Goal: Information Seeking & Learning: Learn about a topic

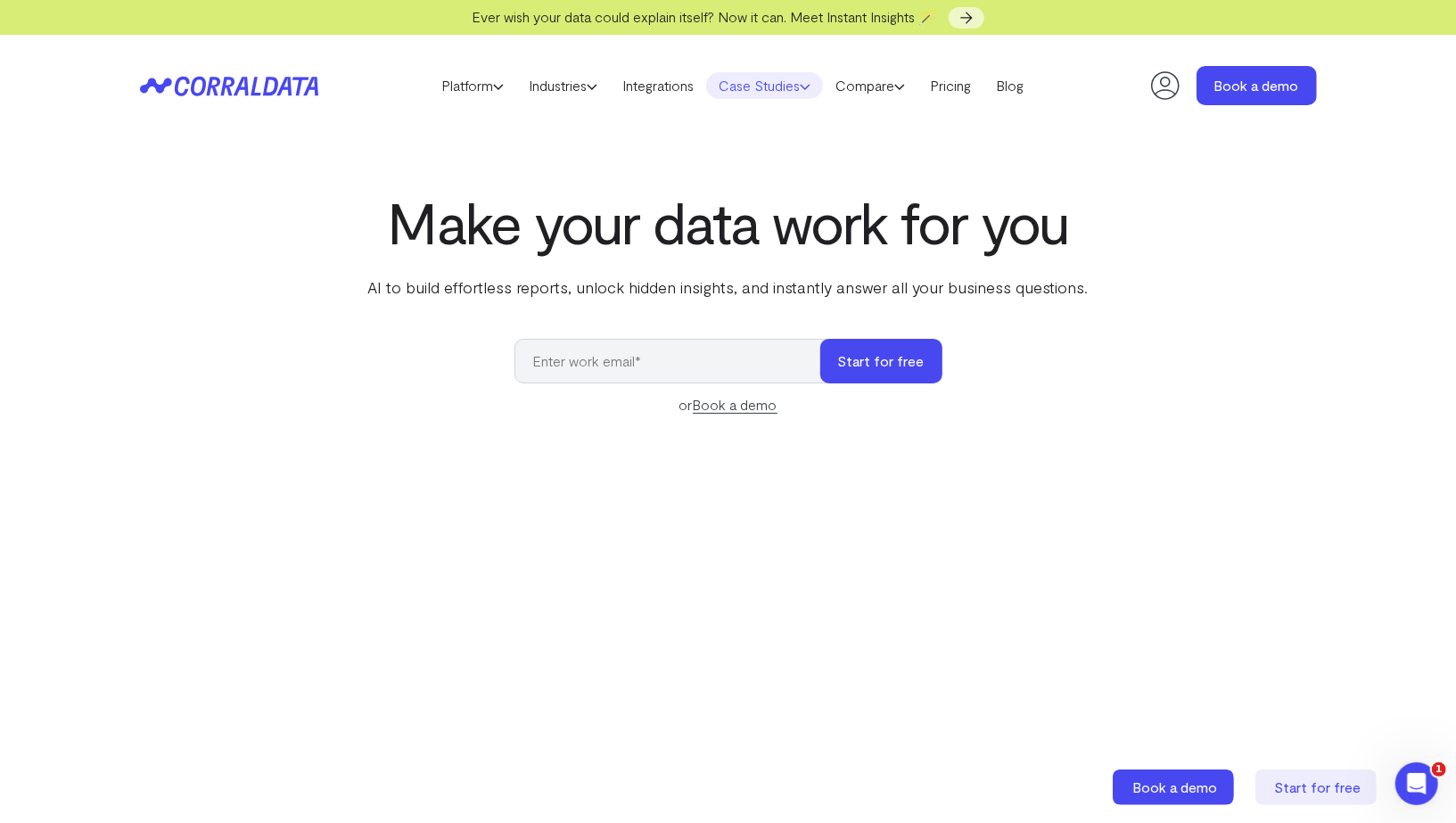
click at [744, 88] on link "Case Studies" at bounding box center [765, 86] width 117 height 27
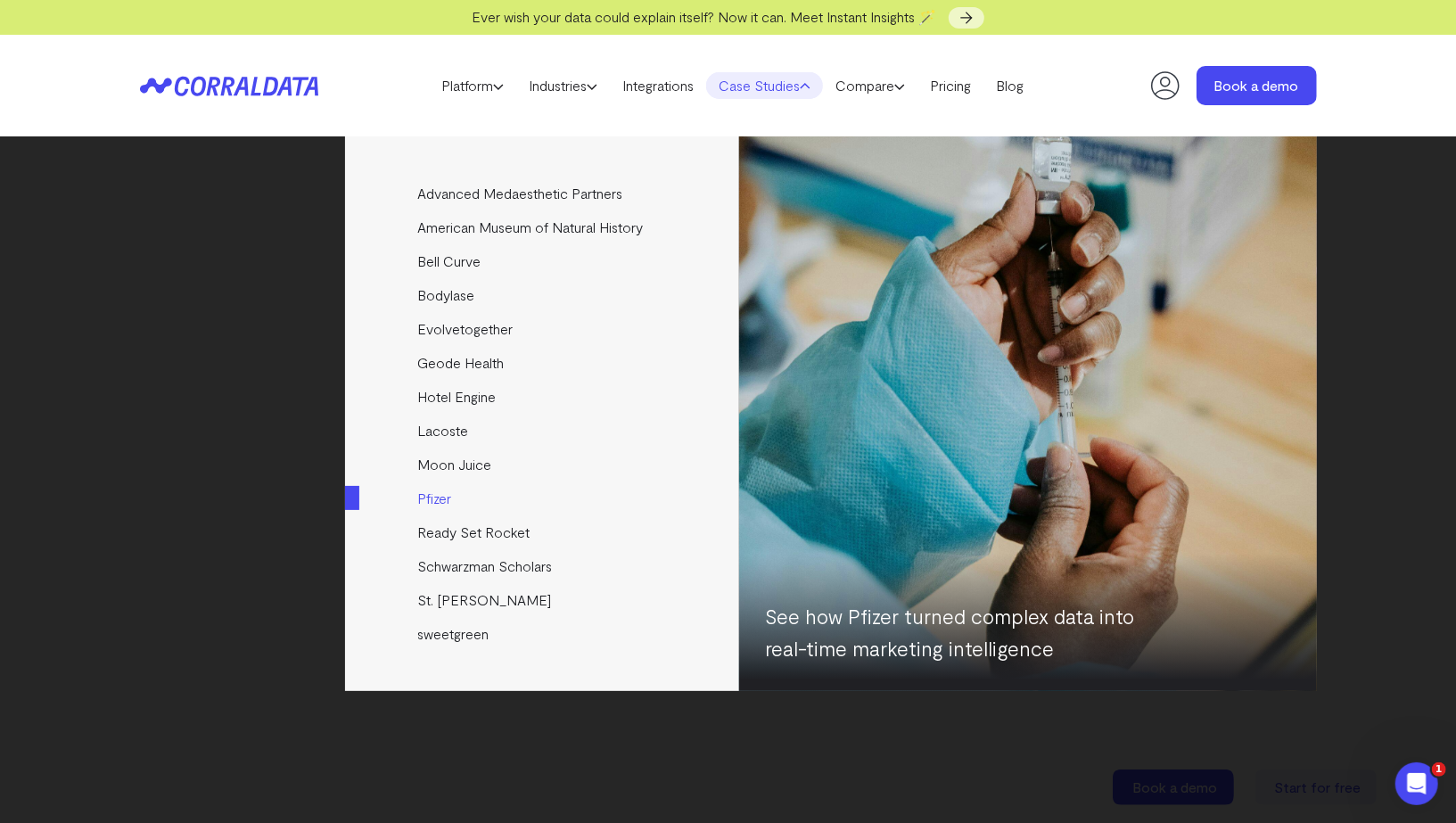
click at [441, 491] on link "Pfizer" at bounding box center [543, 499] width 397 height 34
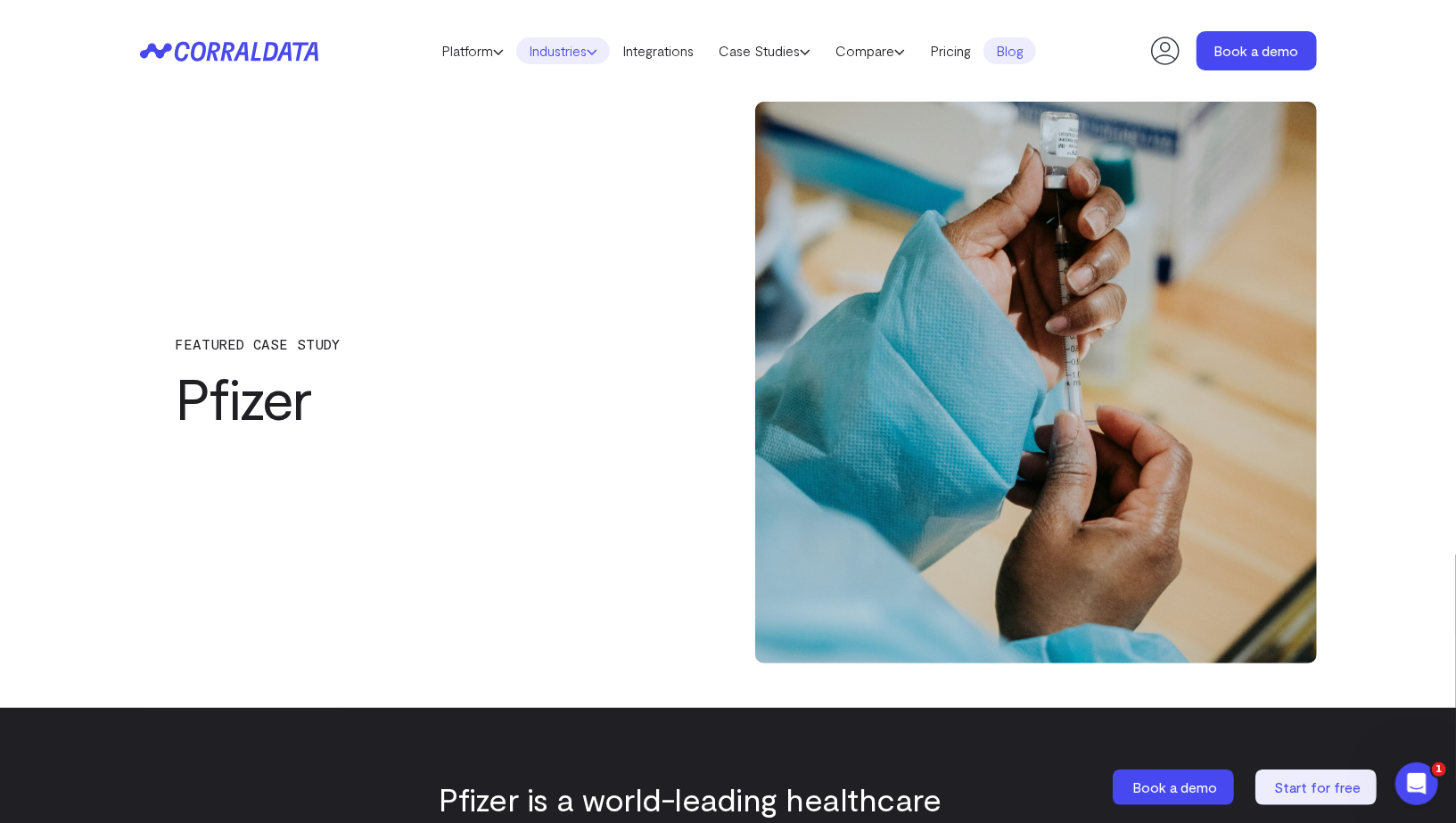
click at [580, 57] on link "Industries" at bounding box center [563, 50] width 93 height 27
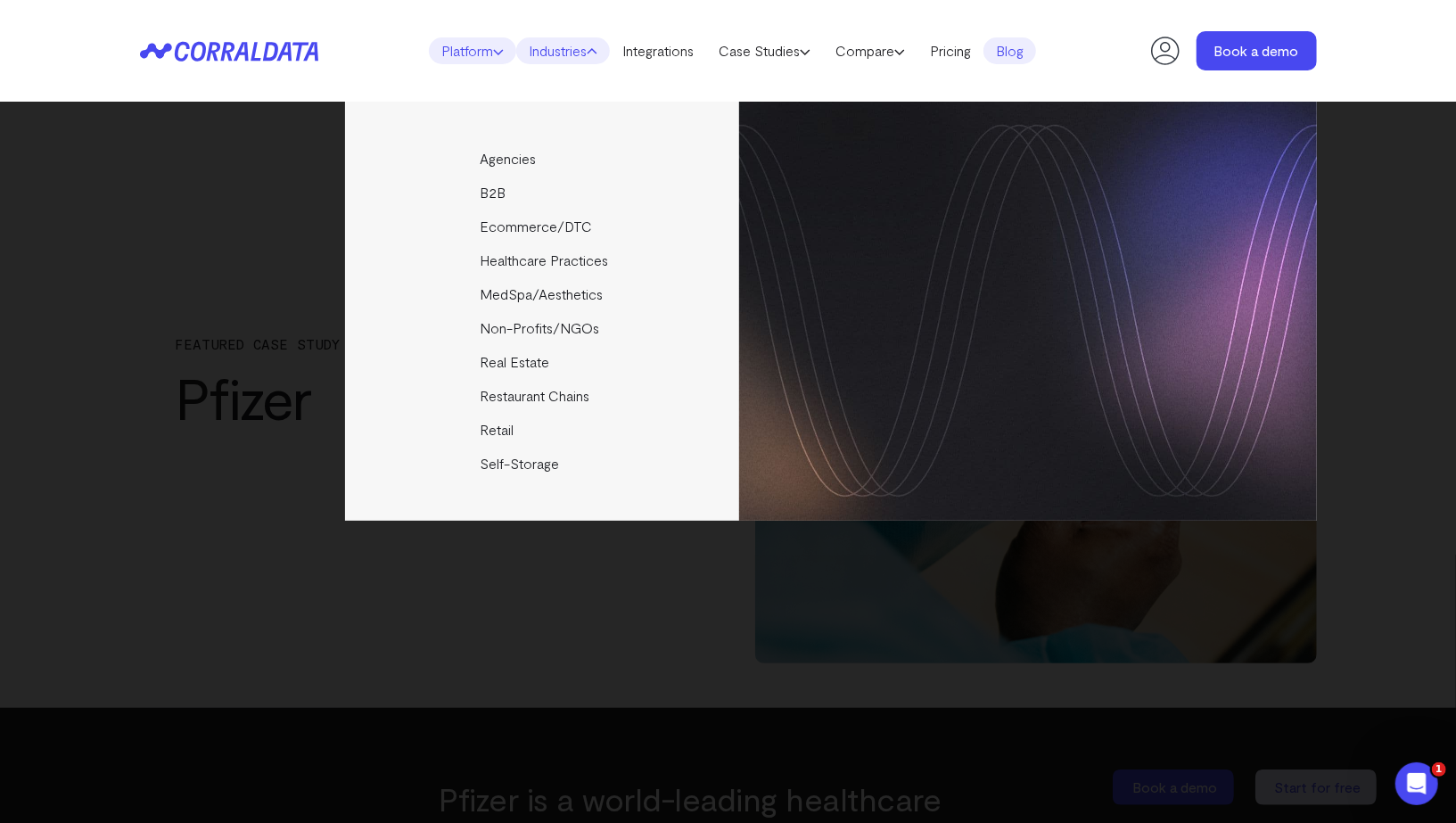
click at [469, 59] on link "Platform" at bounding box center [472, 50] width 88 height 27
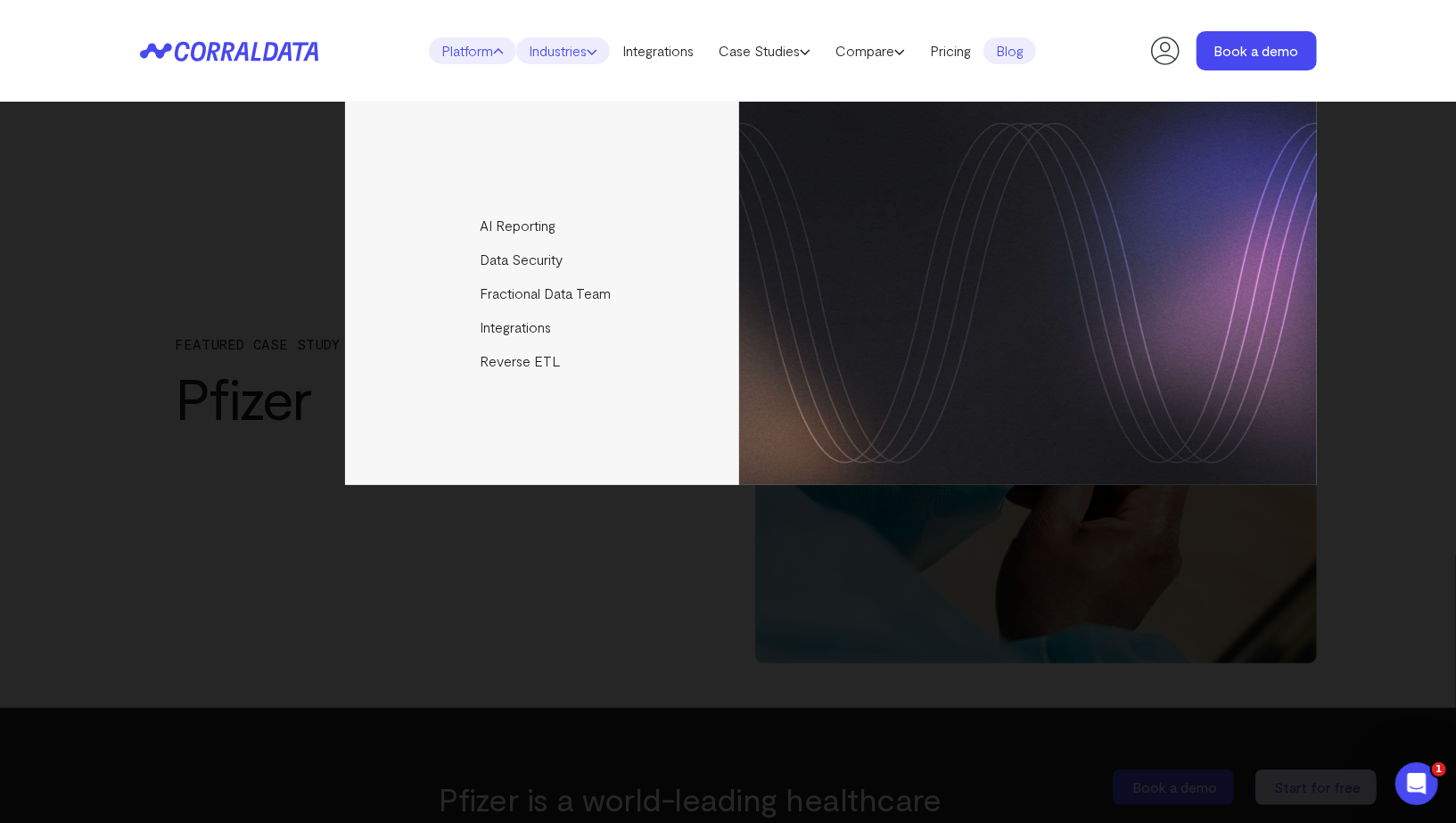
click at [551, 53] on link "Industries" at bounding box center [563, 50] width 93 height 27
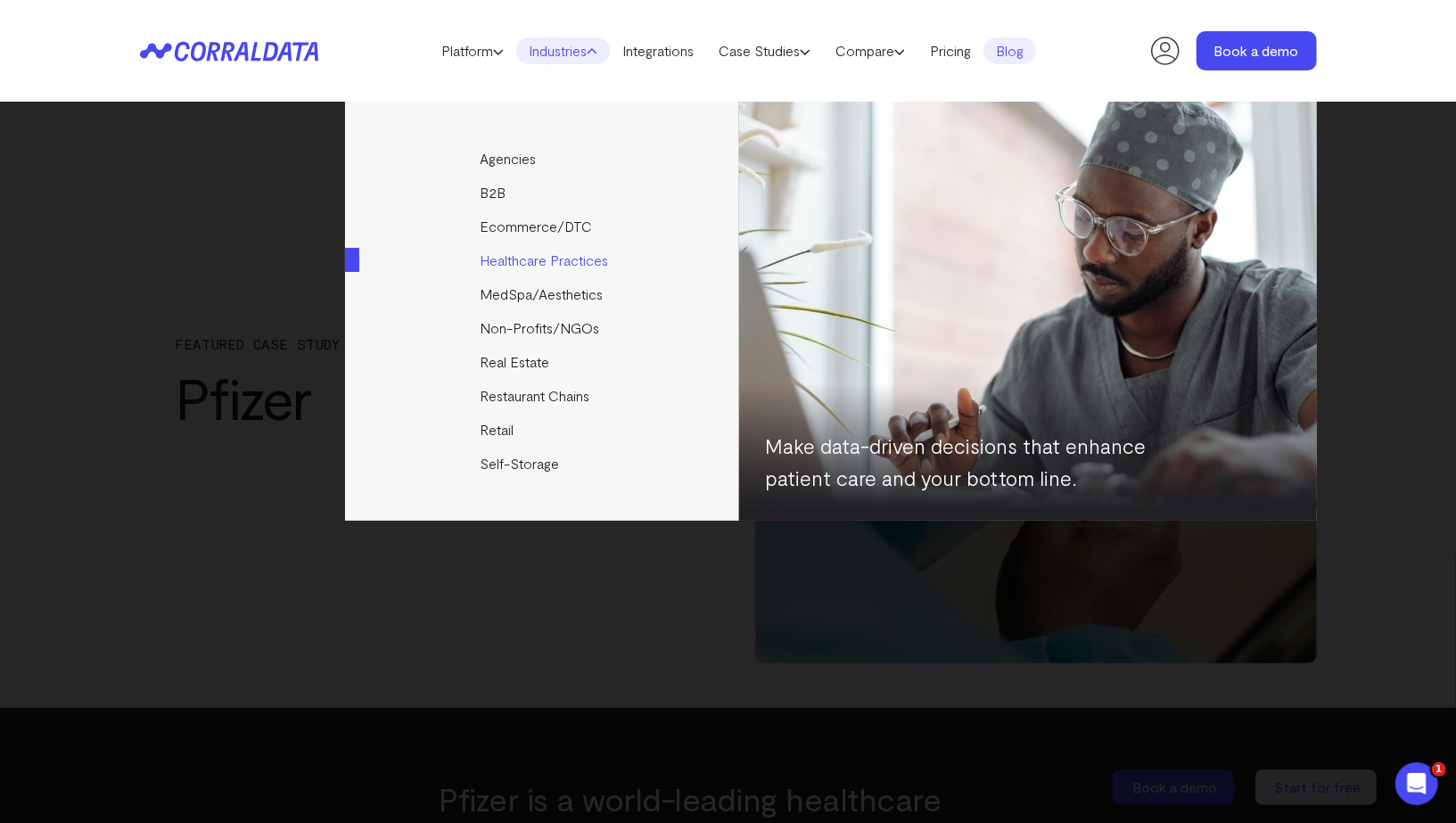
click at [527, 268] on link "Healthcare Practices" at bounding box center [543, 261] width 397 height 34
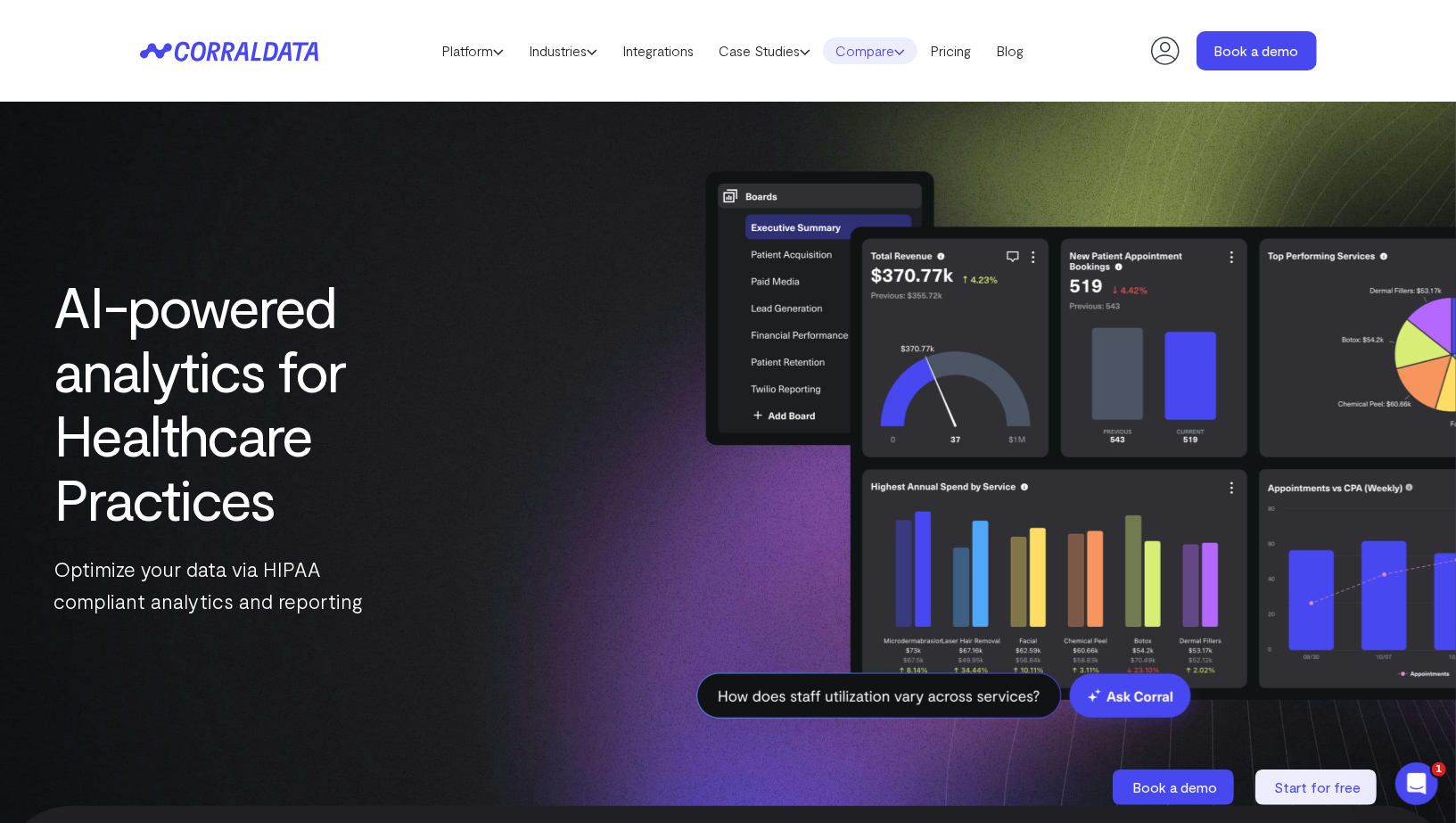
click at [882, 48] on link "Compare" at bounding box center [869, 50] width 94 height 27
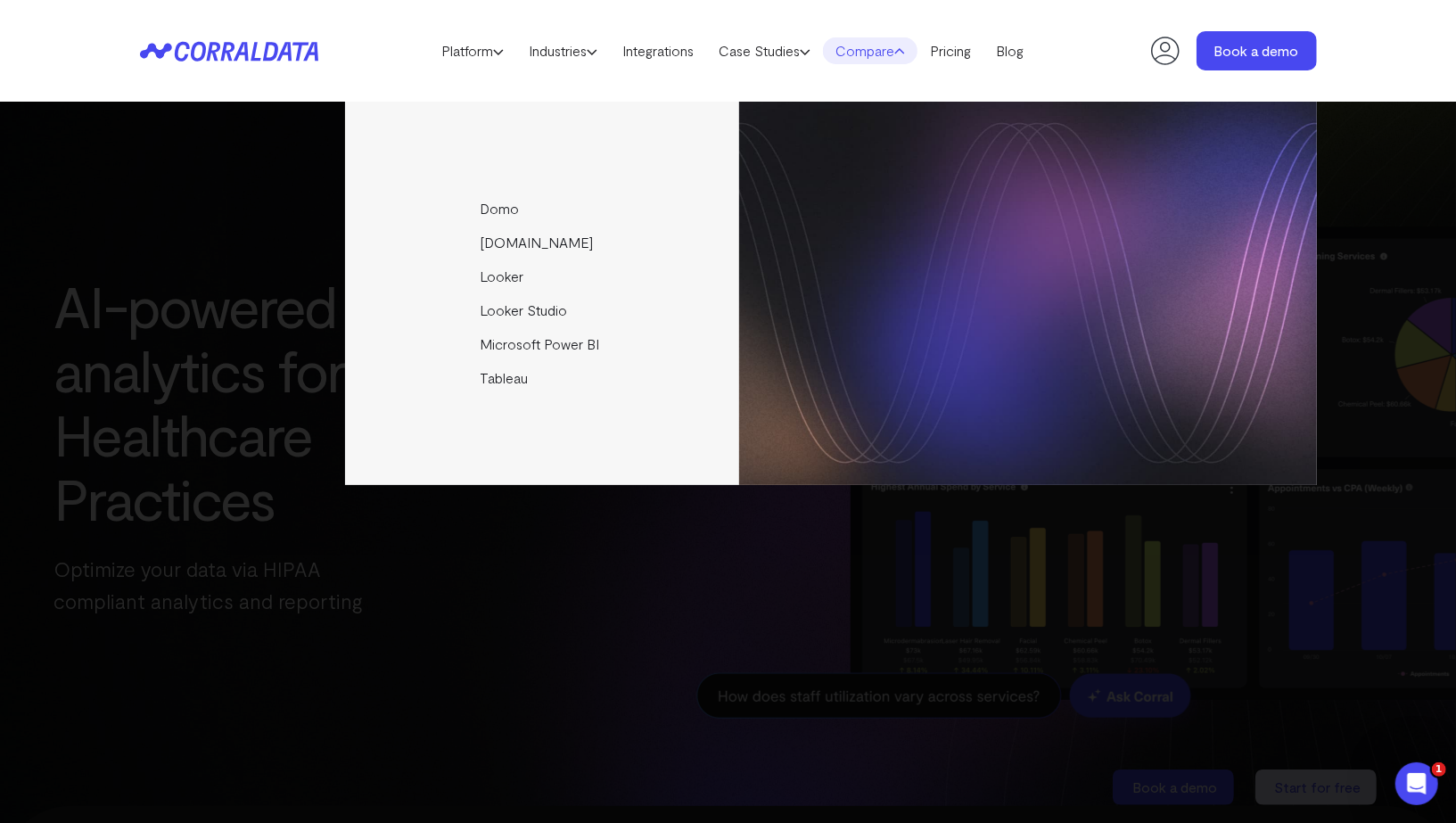
click at [882, 48] on link "Compare" at bounding box center [869, 50] width 94 height 27
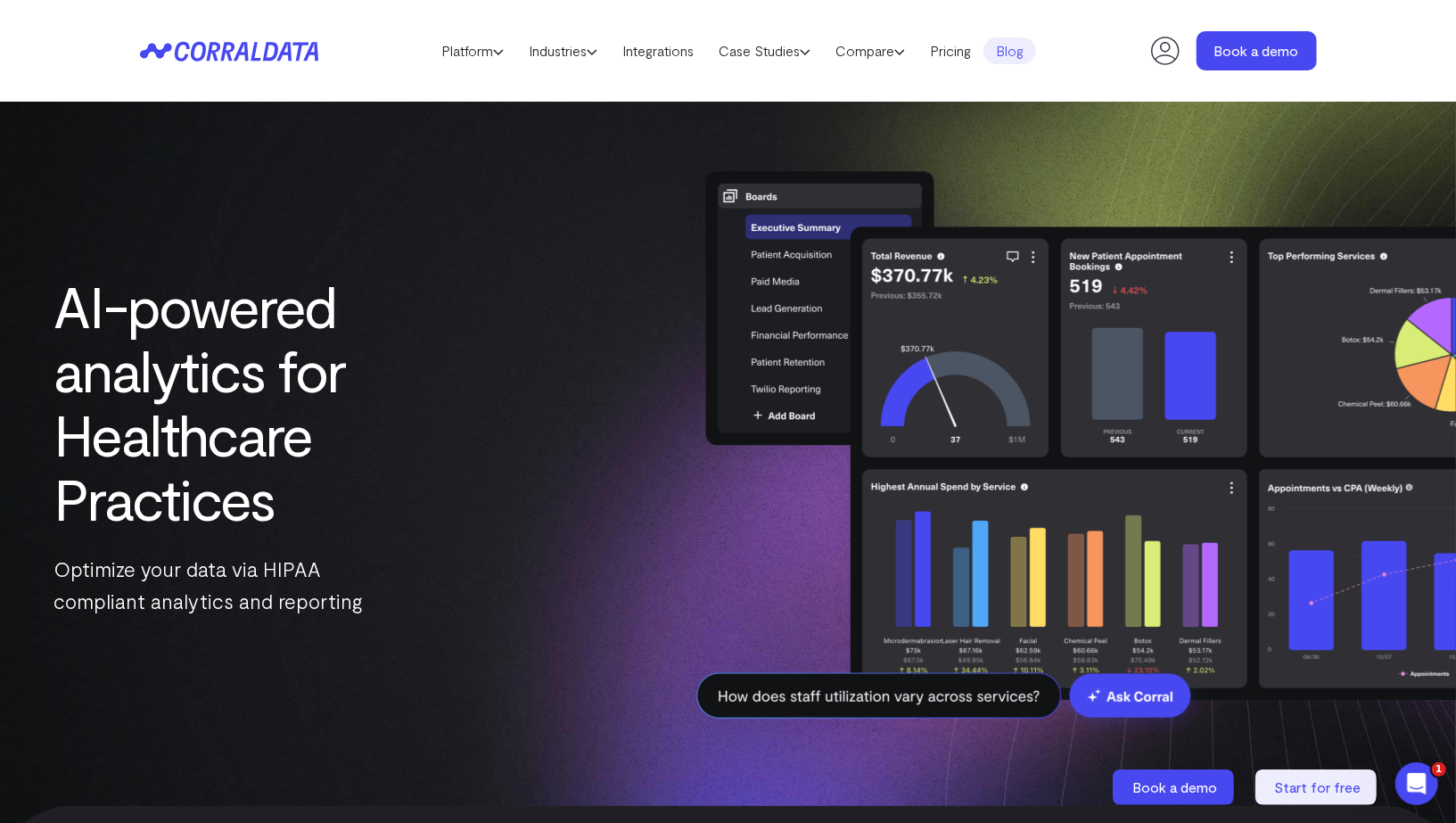
click at [1009, 63] on link "Blog" at bounding box center [1009, 50] width 52 height 27
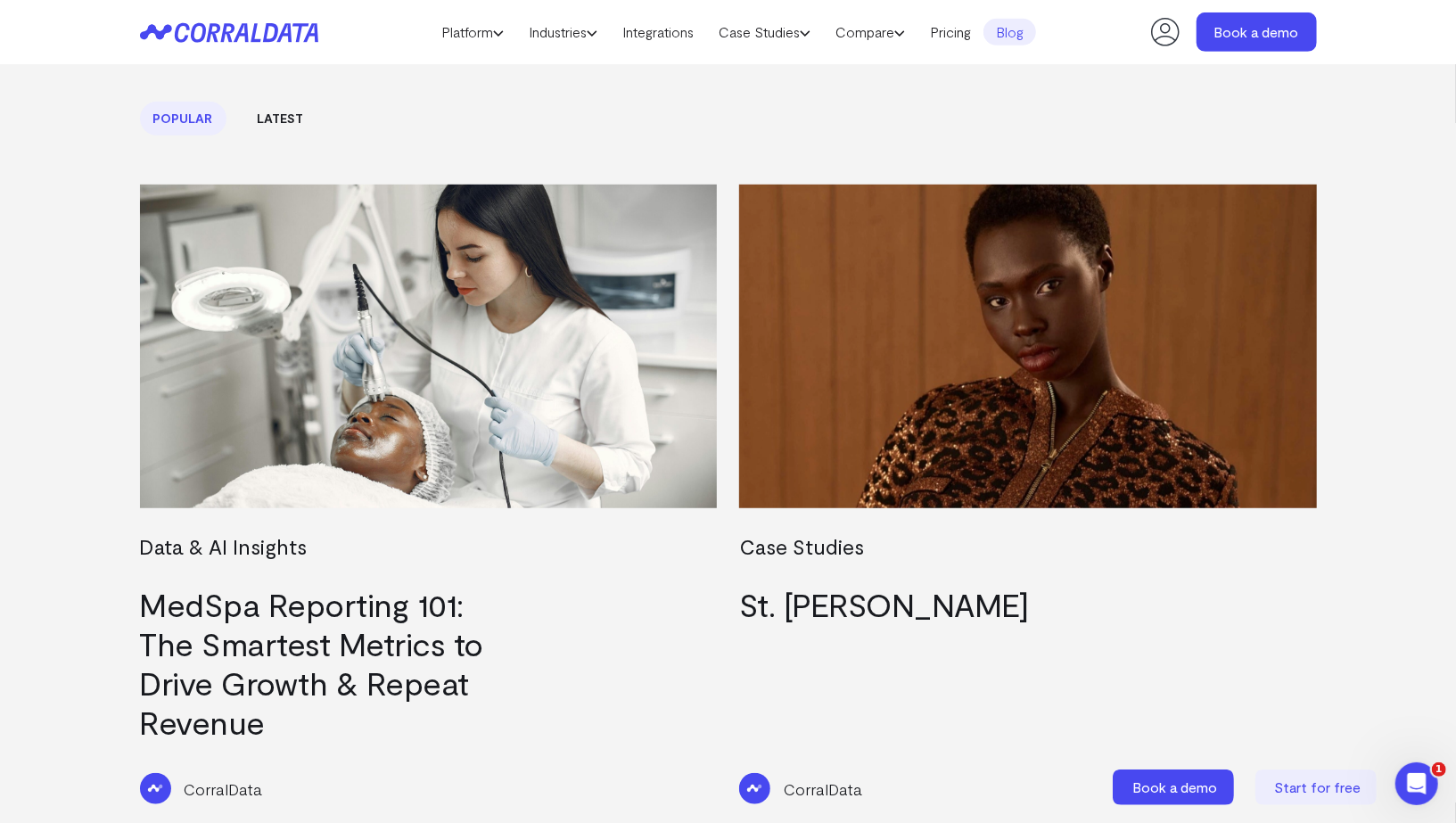
scroll to position [557, 0]
click at [270, 110] on link "Latest" at bounding box center [281, 119] width 73 height 34
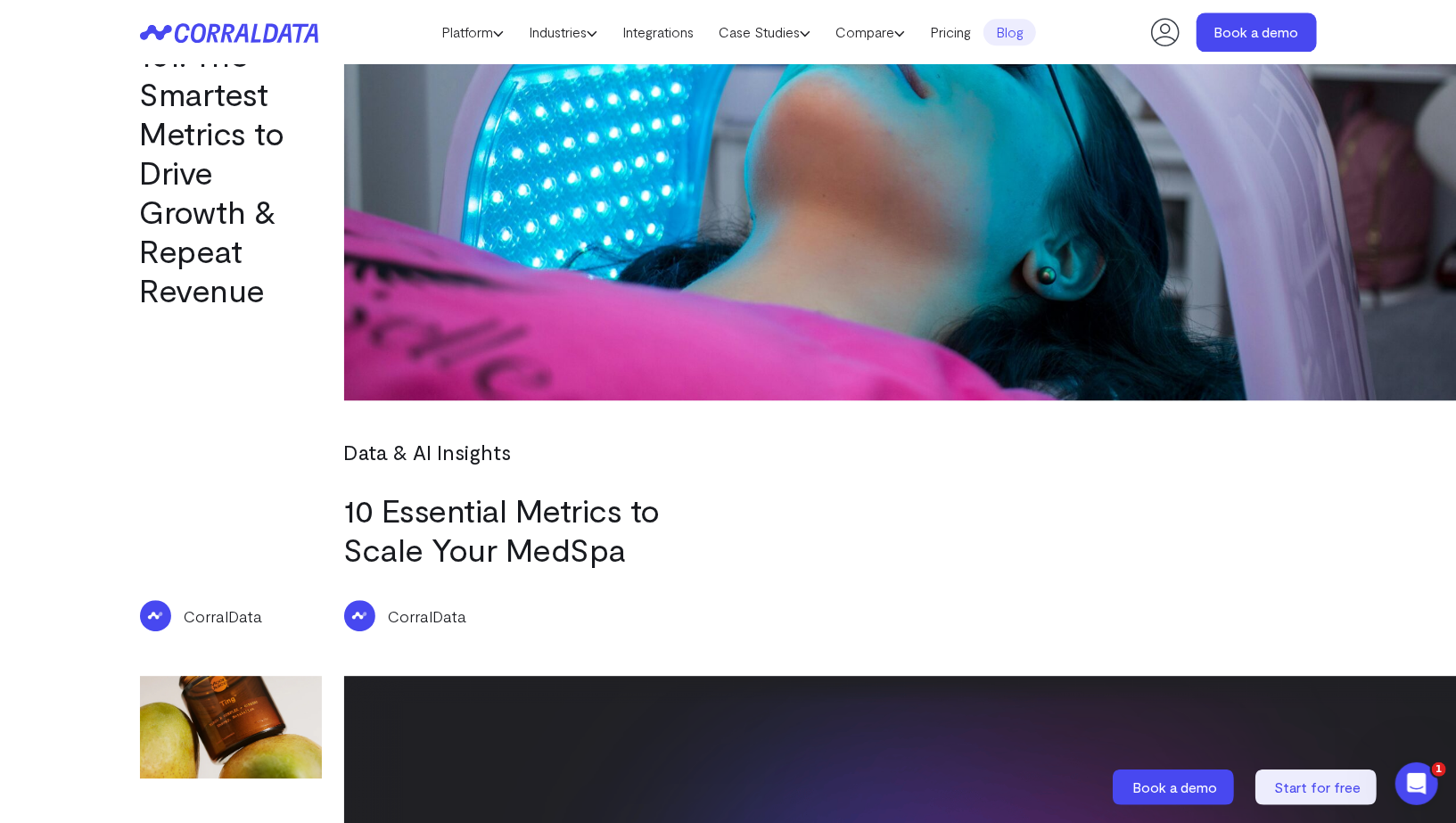
scroll to position [3200, 0]
